Goal: Task Accomplishment & Management: Manage account settings

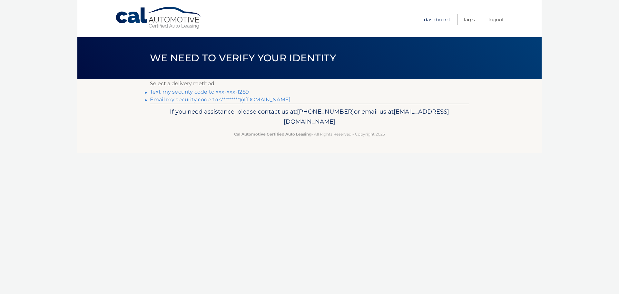
click at [435, 18] on link "Dashboard" at bounding box center [437, 19] width 26 height 11
click at [443, 20] on link "Dashboard" at bounding box center [437, 19] width 26 height 11
click at [226, 142] on footer "If you need assistance, please contact us at: [PHONE_NUMBER] or email us at [EM…" at bounding box center [309, 128] width 465 height 49
click at [200, 91] on link "Text my security code to xxx-xxx-1289" at bounding box center [199, 92] width 99 height 6
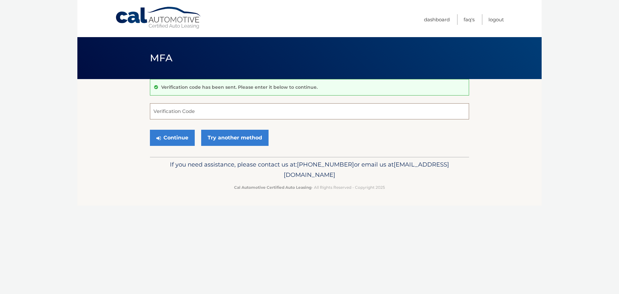
click at [210, 112] on input "Verification Code" at bounding box center [309, 111] width 319 height 16
type input "662080"
click at [171, 138] on button "Continue" at bounding box center [172, 138] width 45 height 16
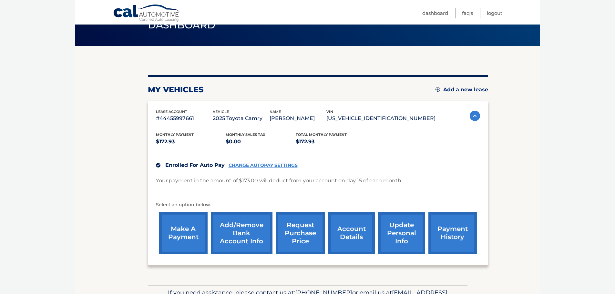
scroll to position [8, 0]
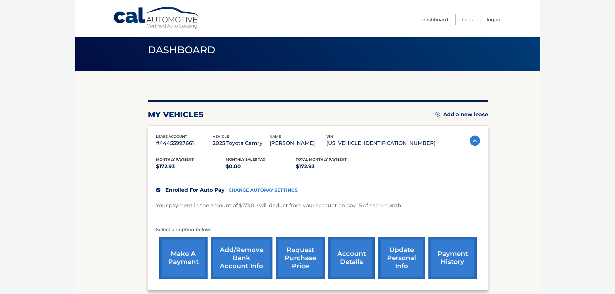
click at [346, 256] on link "account details" at bounding box center [351, 258] width 46 height 42
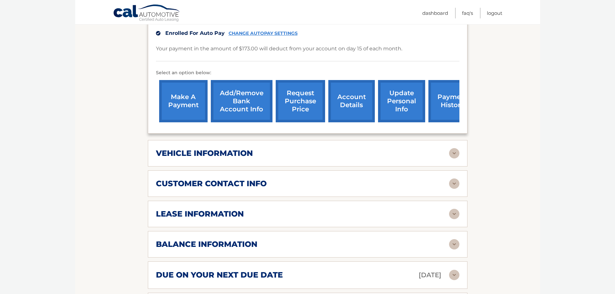
scroll to position [194, 0]
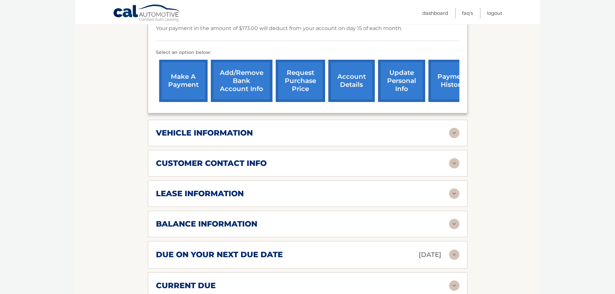
click at [454, 191] on img at bounding box center [454, 193] width 10 height 10
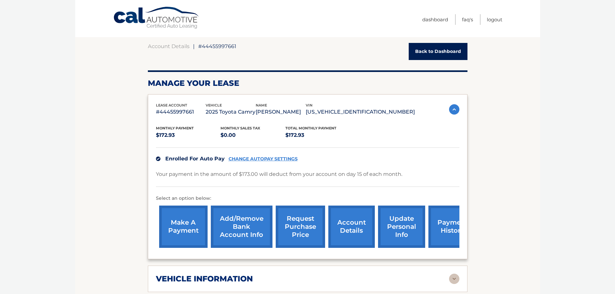
scroll to position [0, 0]
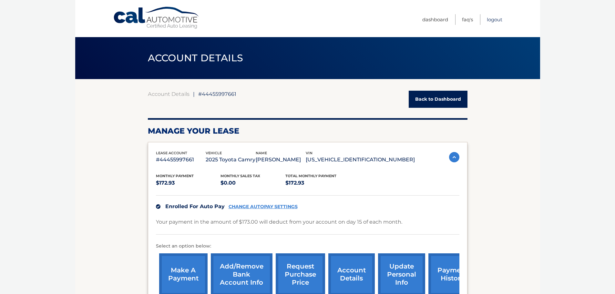
click at [496, 20] on link "Logout" at bounding box center [494, 19] width 15 height 11
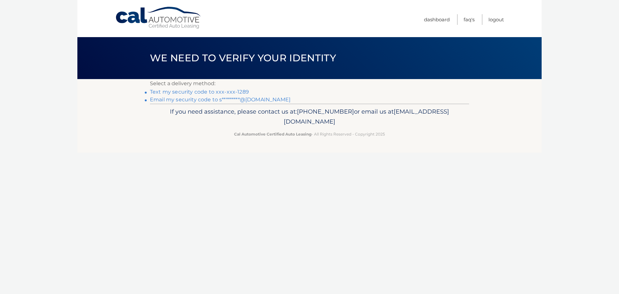
click at [170, 91] on link "Text my security code to xxx-xxx-1289" at bounding box center [199, 92] width 99 height 6
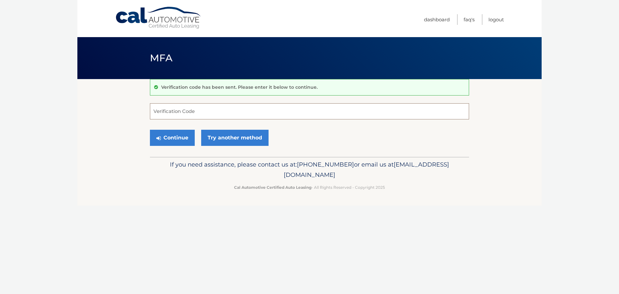
click at [216, 114] on input "Verification Code" at bounding box center [309, 111] width 319 height 16
type input "232288"
click at [170, 134] on button "Continue" at bounding box center [172, 138] width 45 height 16
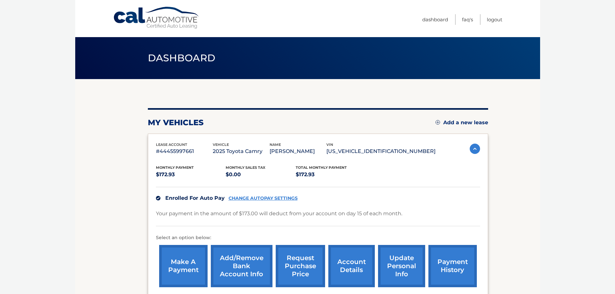
click at [472, 147] on img at bounding box center [474, 149] width 10 height 10
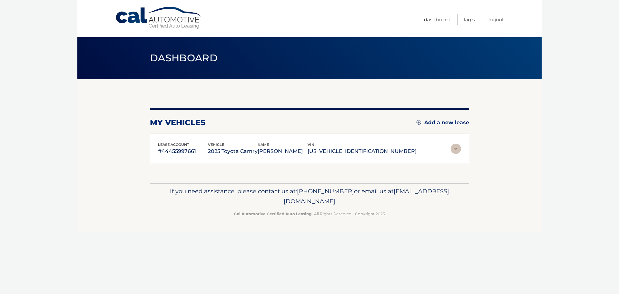
click at [472, 147] on section "my vehicles Add a new lease lease account #44455997661 vehicle 2025 Toyota Camr…" at bounding box center [309, 131] width 465 height 104
click at [454, 149] on img at bounding box center [456, 149] width 10 height 10
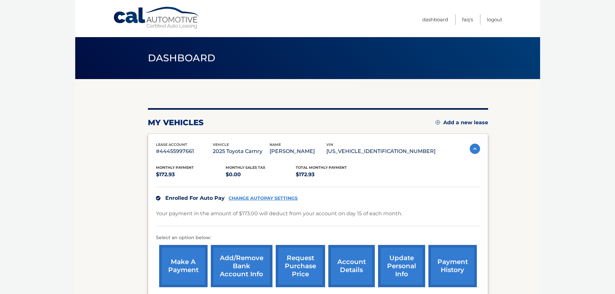
scroll to position [65, 0]
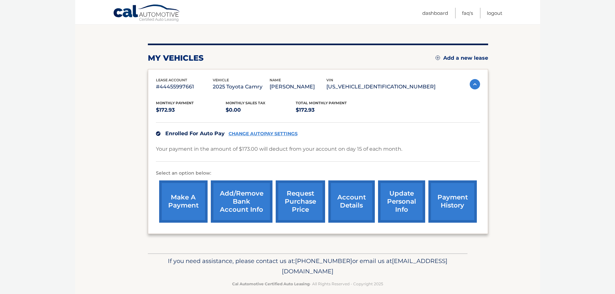
click at [456, 203] on link "payment history" at bounding box center [452, 201] width 48 height 42
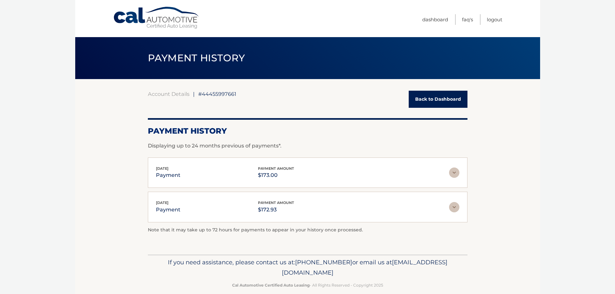
click at [486, 21] on li "Logout" at bounding box center [491, 19] width 22 height 11
click at [493, 18] on link "Logout" at bounding box center [494, 19] width 15 height 11
